Goal: Task Accomplishment & Management: Manage account settings

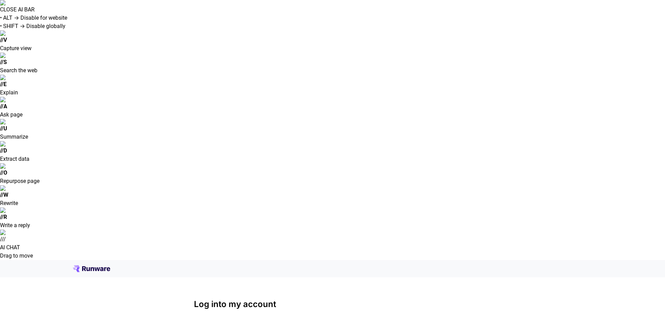
type input "**********"
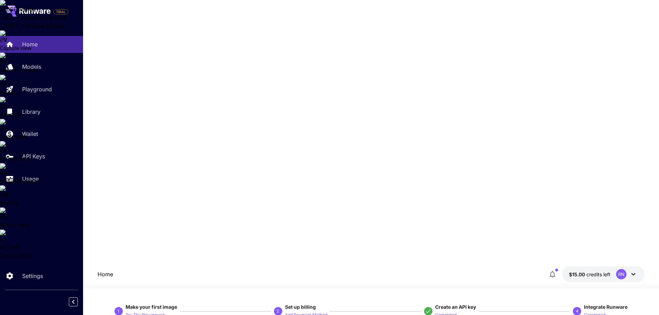
click at [40, 159] on p "API Keys" at bounding box center [35, 156] width 23 height 8
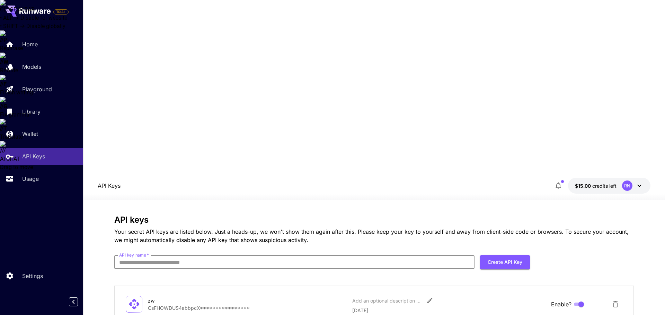
click at [209, 255] on input "API key name   *" at bounding box center [294, 262] width 360 height 14
type input "**"
click at [494, 255] on button "Create API Key" at bounding box center [505, 262] width 50 height 14
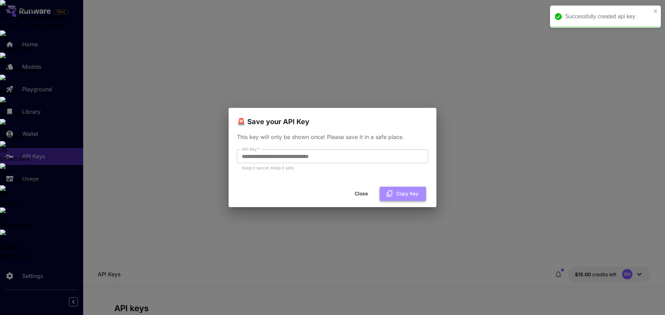
click at [393, 194] on icon "button" at bounding box center [390, 194] width 8 height 8
click at [364, 193] on button "Close" at bounding box center [360, 194] width 31 height 14
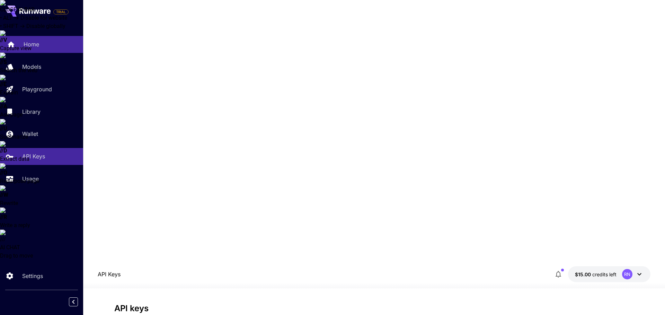
click at [44, 46] on div "Home" at bounding box center [51, 44] width 54 height 8
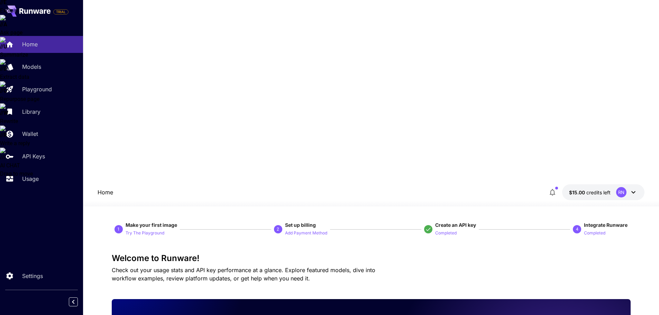
scroll to position [92, 0]
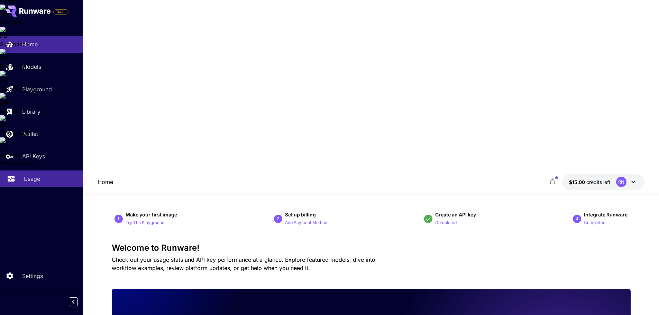
click at [33, 176] on p "Usage" at bounding box center [32, 179] width 17 height 8
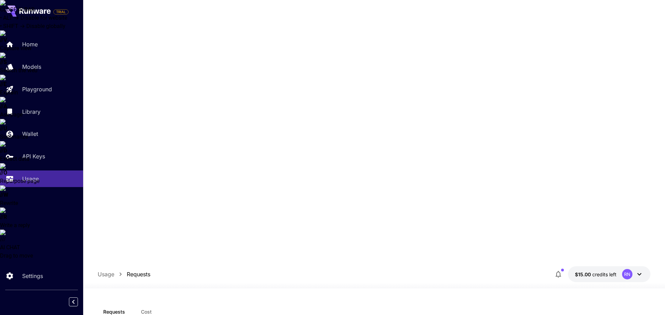
click at [634, 269] on div "RN" at bounding box center [632, 274] width 21 height 10
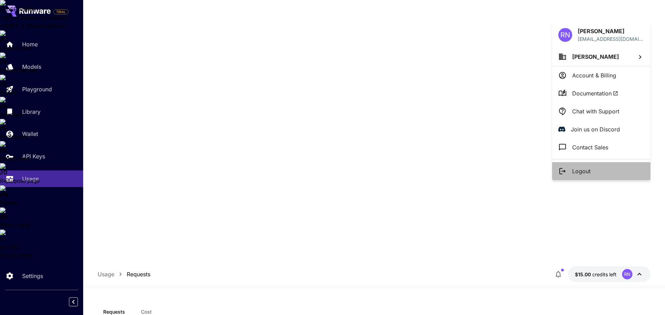
click at [591, 173] on li "Logout" at bounding box center [601, 171] width 98 height 18
